Goal: Task Accomplishment & Management: Manage account settings

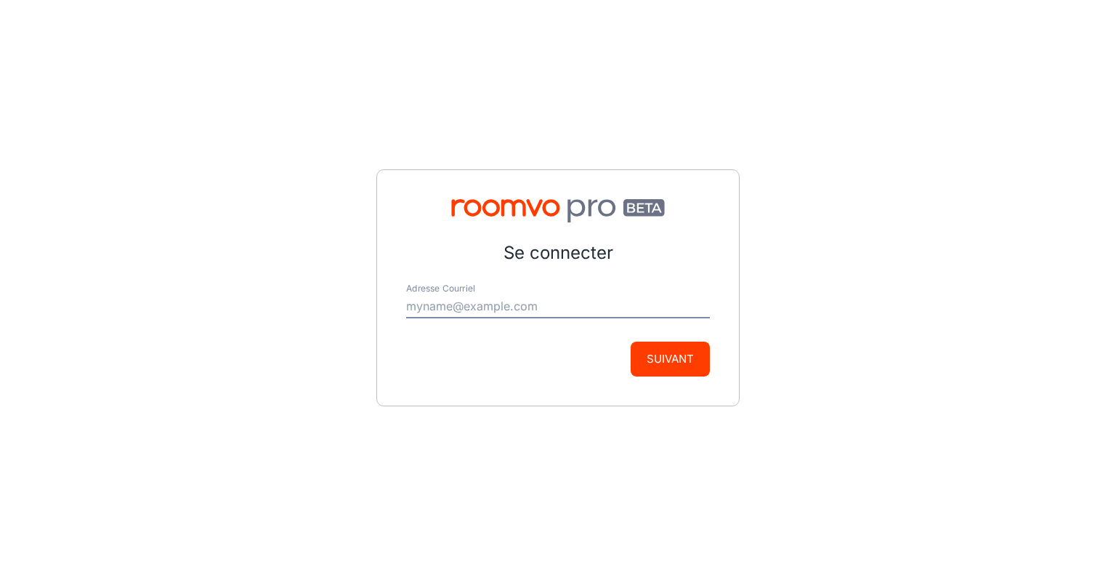
click at [525, 314] on input "Adresse Courriel" at bounding box center [558, 306] width 304 height 23
type input "[EMAIL_ADDRESS][DOMAIN_NAME]"
click at [672, 358] on button "Suivant" at bounding box center [670, 358] width 79 height 35
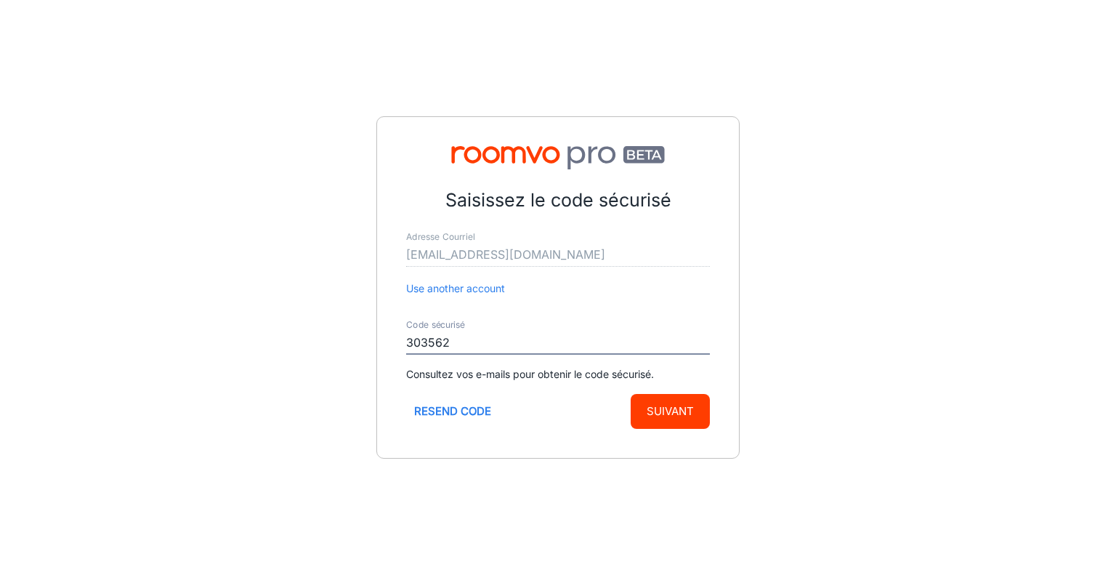
type input "303562"
click at [656, 416] on button "Suivant" at bounding box center [670, 411] width 79 height 35
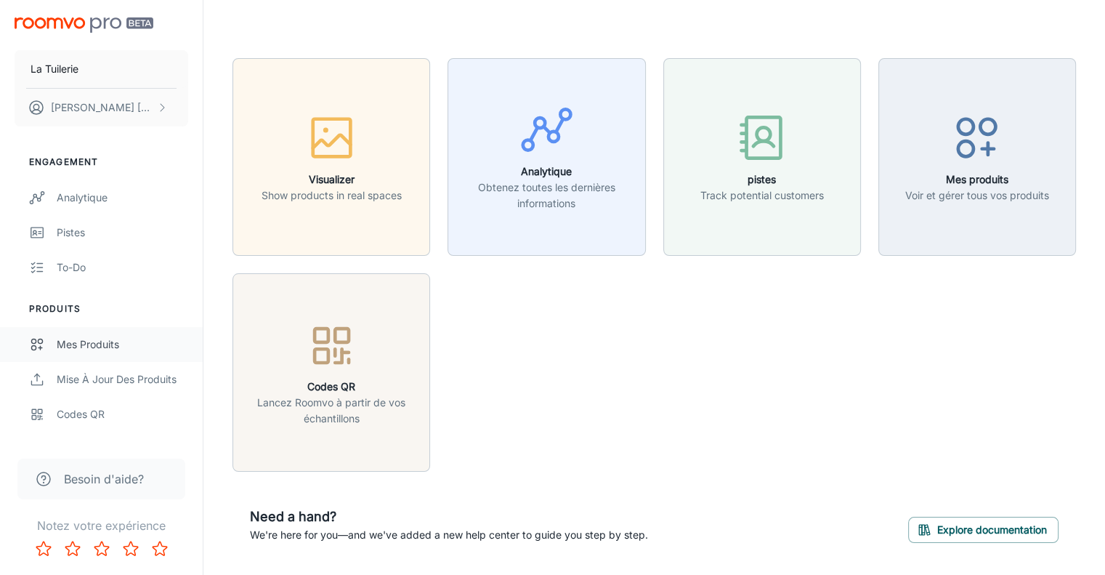
click at [113, 336] on div "Mes produits" at bounding box center [123, 344] width 132 height 16
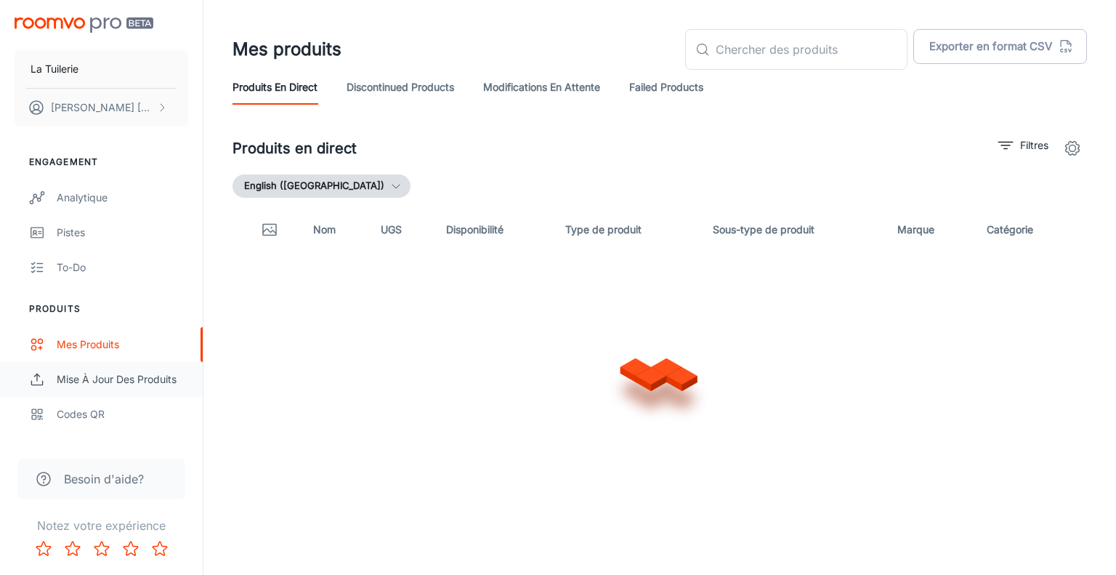
click at [133, 380] on div "Mise à jour des produits" at bounding box center [123, 379] width 132 height 16
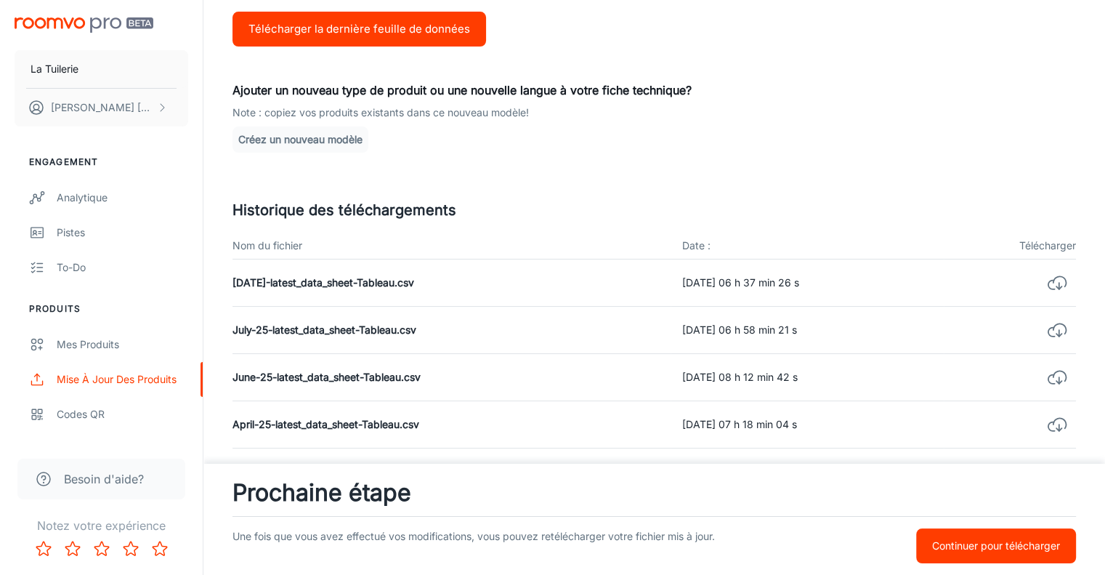
scroll to position [218, 0]
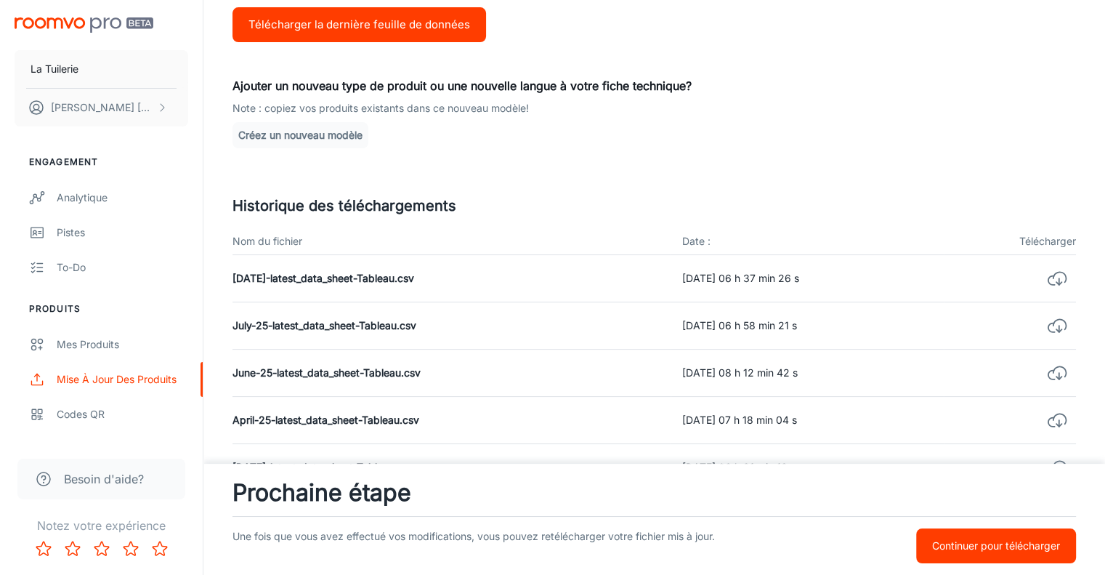
click at [962, 539] on p "Continuer pour télécharger" at bounding box center [996, 546] width 128 height 16
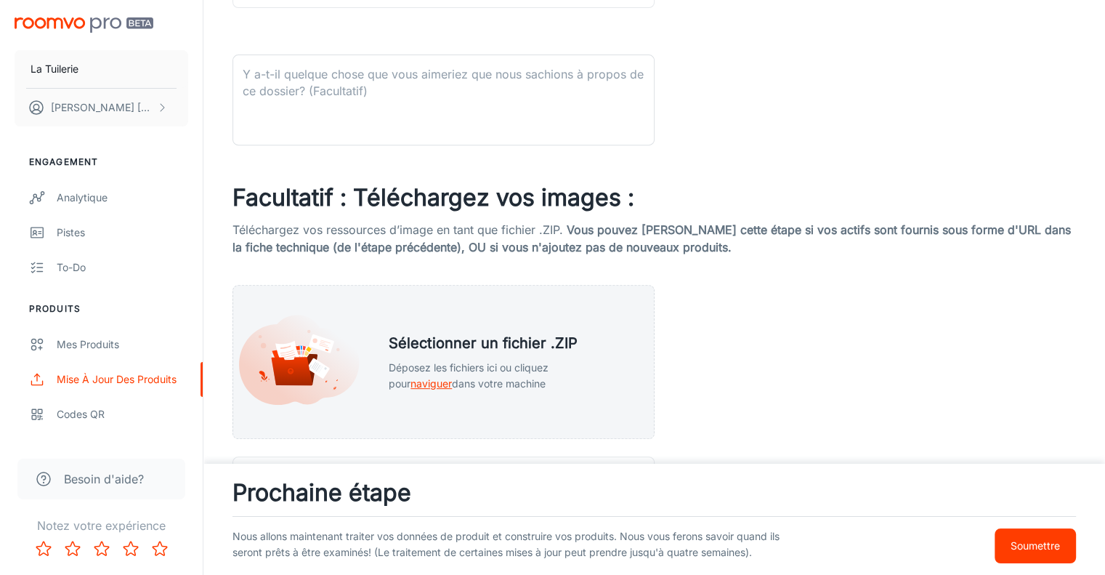
scroll to position [664, 0]
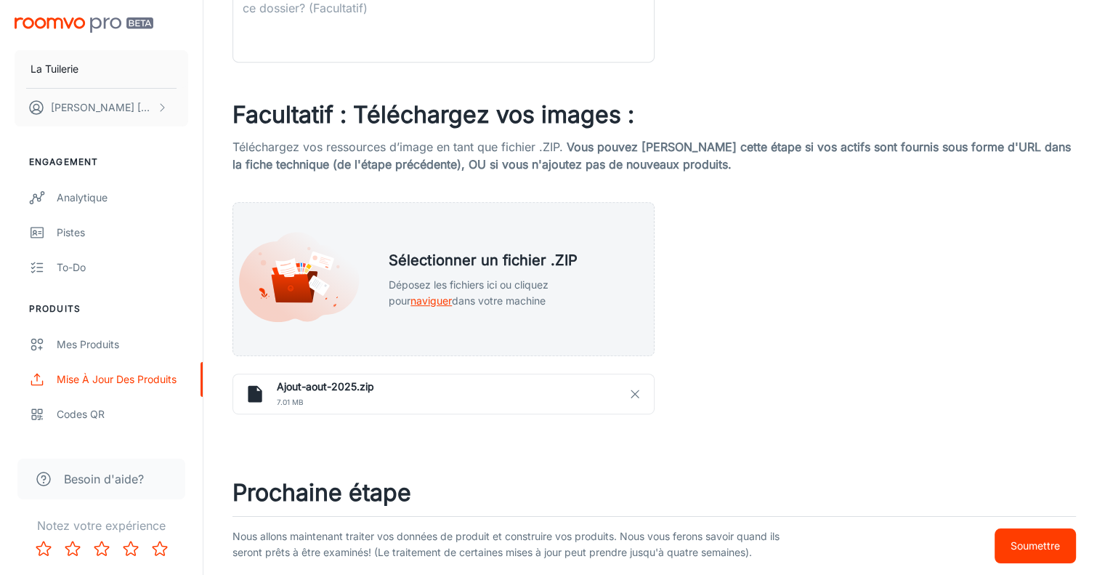
click at [1021, 543] on p "Soumettre" at bounding box center [1035, 546] width 49 height 16
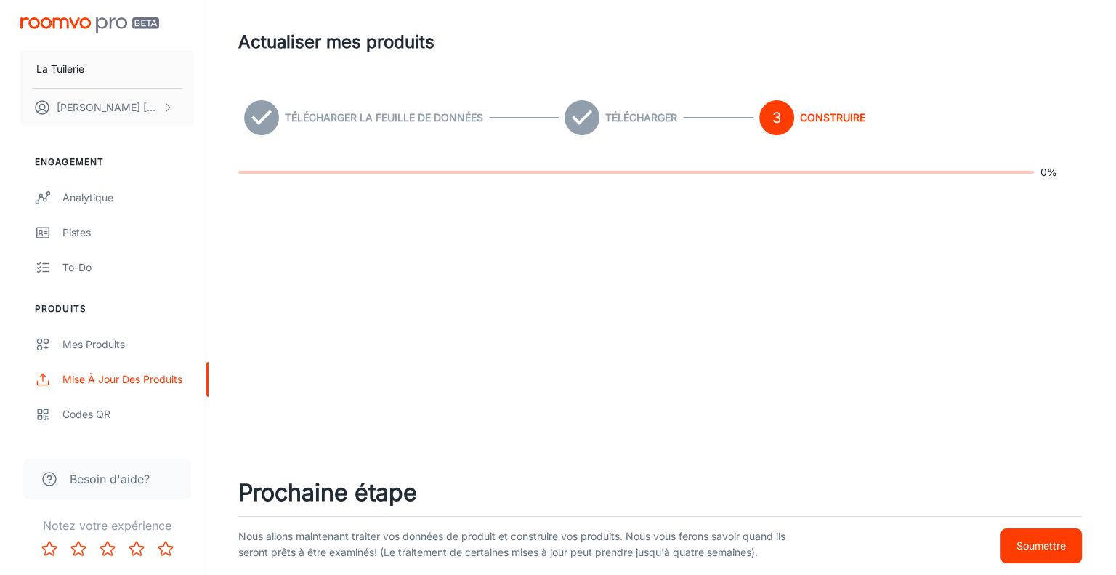
scroll to position [0, 0]
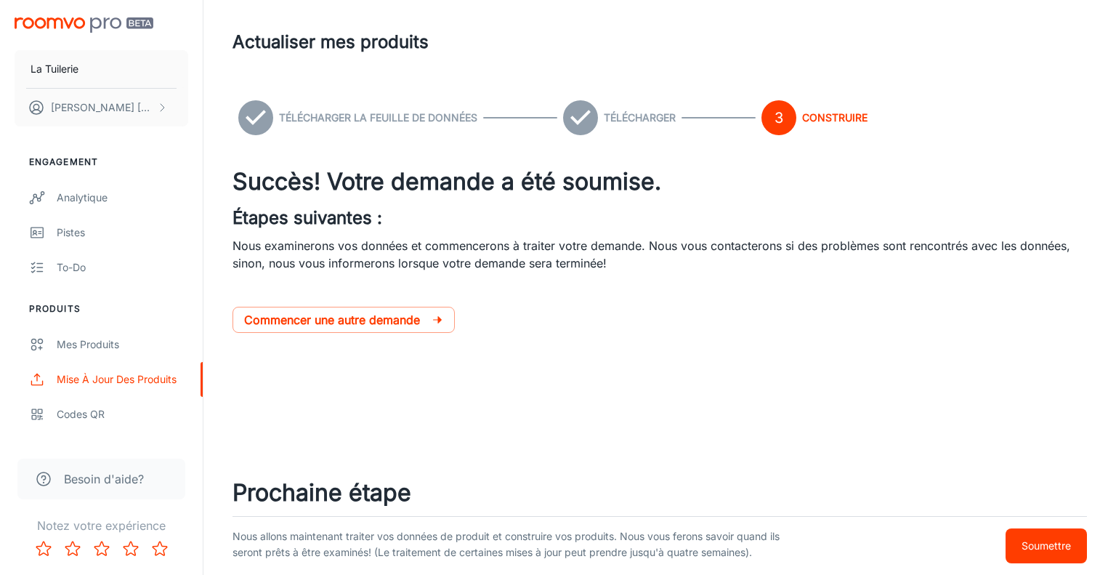
click at [1045, 540] on p "Soumettre" at bounding box center [1045, 546] width 49 height 16
